Goal: Transaction & Acquisition: Purchase product/service

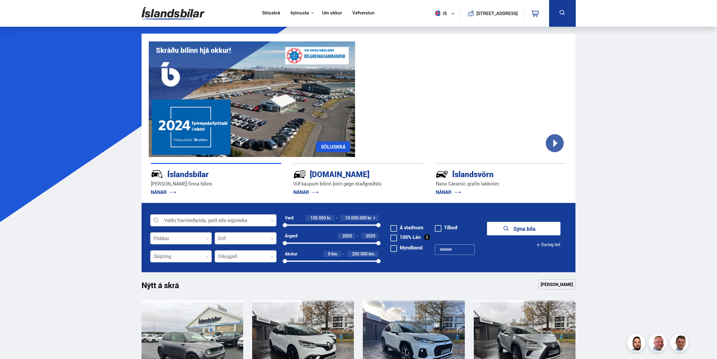
click at [198, 218] on div at bounding box center [213, 220] width 126 height 12
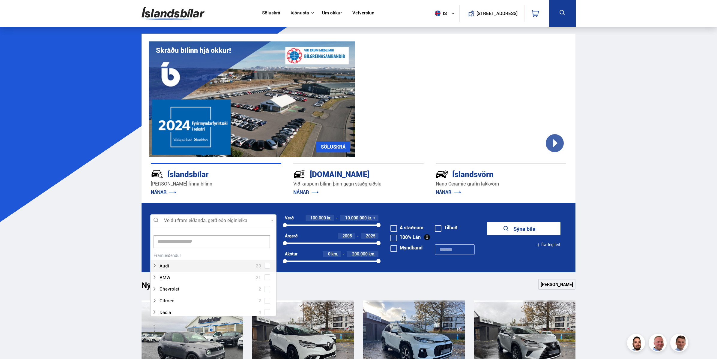
scroll to position [89, 124]
type input "*****"
click at [181, 277] on div at bounding box center [219, 277] width 111 height 9
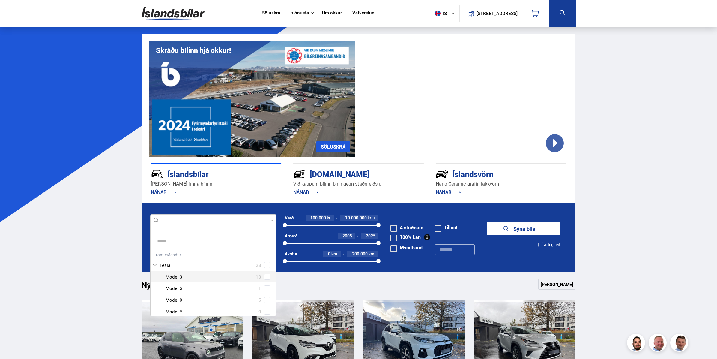
click at [181, 277] on div at bounding box center [219, 276] width 111 height 9
click at [265, 277] on div "Tesla 28 Tesla Model 3 13 Tesla Model S 1 Tesla Model X 5 Tesla Model Y 9" at bounding box center [214, 295] width 126 height 67
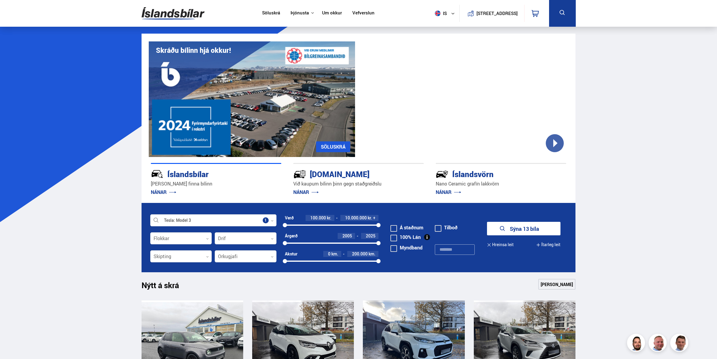
drag, startPoint x: 287, startPoint y: 243, endPoint x: 318, endPoint y: 246, distance: 30.7
click at [346, 241] on div "2005 2025" at bounding box center [332, 242] width 94 height 5
drag, startPoint x: 286, startPoint y: 244, endPoint x: 346, endPoint y: 244, distance: 60.0
click at [347, 243] on div "2018 2018" at bounding box center [332, 242] width 94 height 1
drag, startPoint x: 374, startPoint y: 240, endPoint x: 376, endPoint y: 243, distance: 3.5
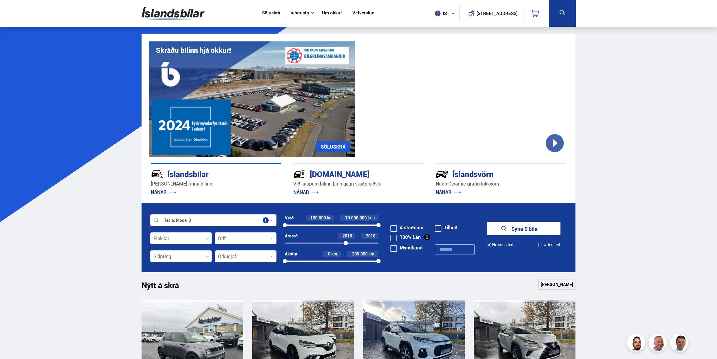
click at [376, 243] on div "2018 2018" at bounding box center [332, 242] width 94 height 1
drag, startPoint x: 346, startPoint y: 243, endPoint x: 370, endPoint y: 243, distance: 24.0
click at [370, 243] on div at bounding box center [370, 243] width 4 height 4
click at [508, 227] on button "Sýna 3 bíla" at bounding box center [523, 228] width 73 height 13
